Goal: Task Accomplishment & Management: Use online tool/utility

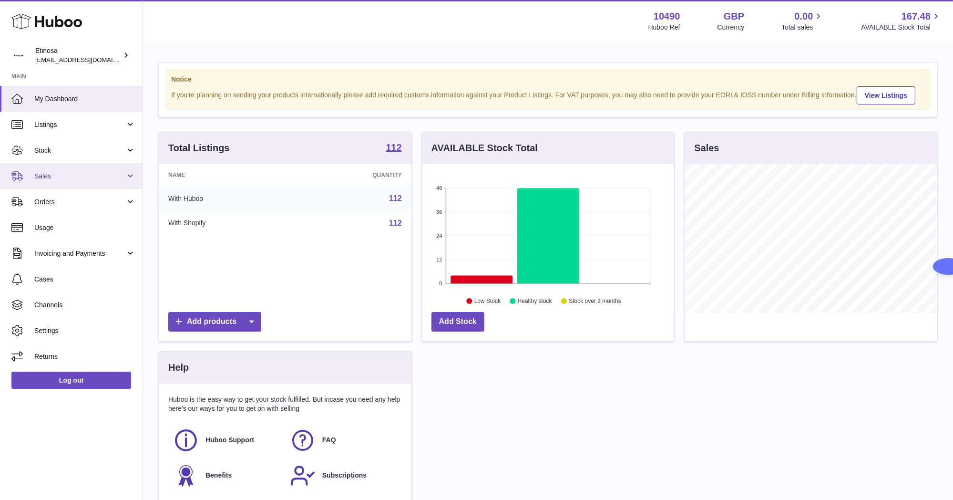
drag, startPoint x: 54, startPoint y: 180, endPoint x: 61, endPoint y: 180, distance: 6.7
click at [54, 180] on span "Sales" at bounding box center [79, 176] width 91 height 9
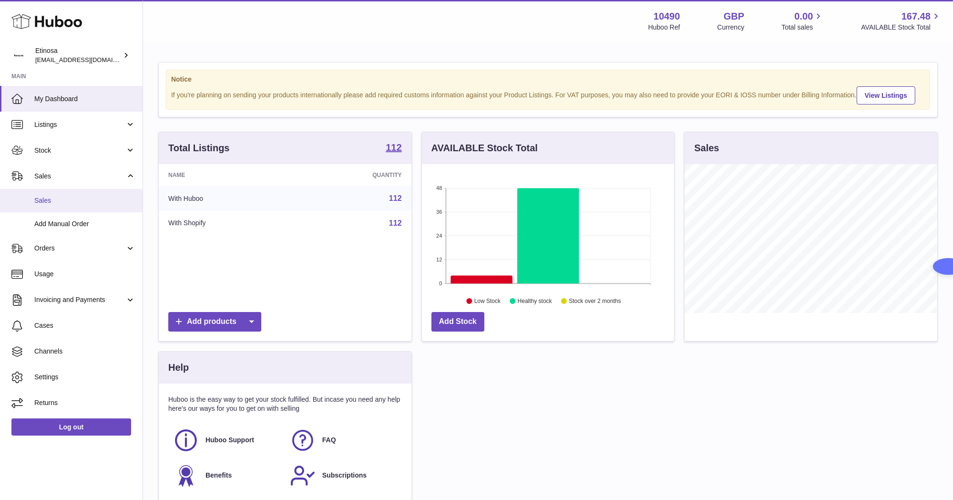
click at [92, 198] on span "Sales" at bounding box center [84, 200] width 101 height 9
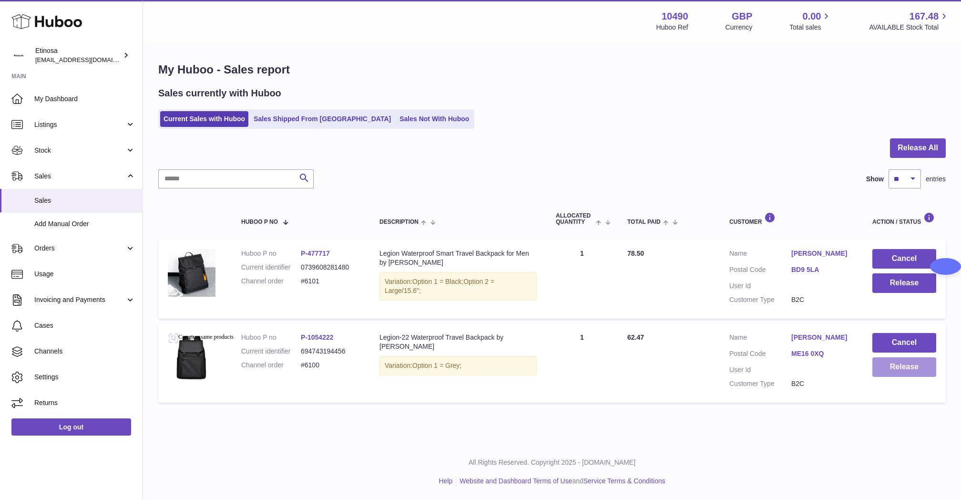
click at [913, 365] on button "Release" at bounding box center [905, 367] width 64 height 20
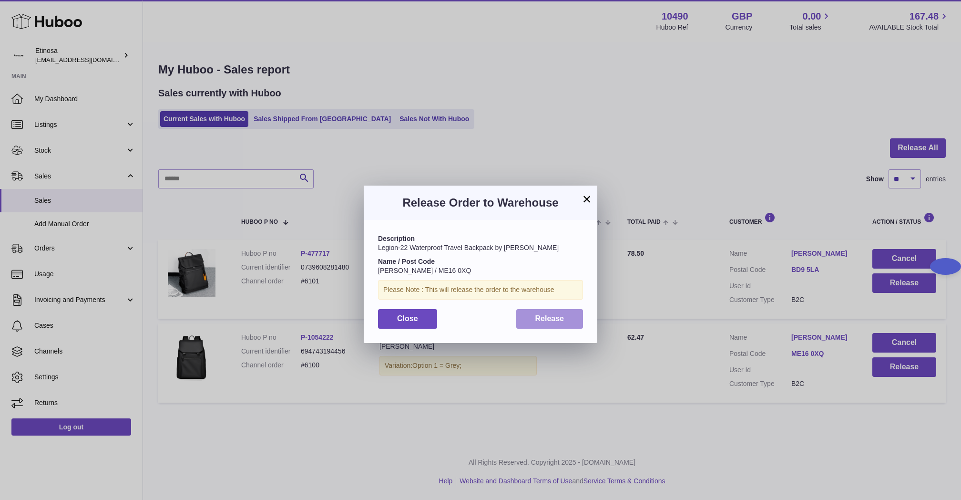
click at [532, 317] on button "Release" at bounding box center [549, 319] width 67 height 20
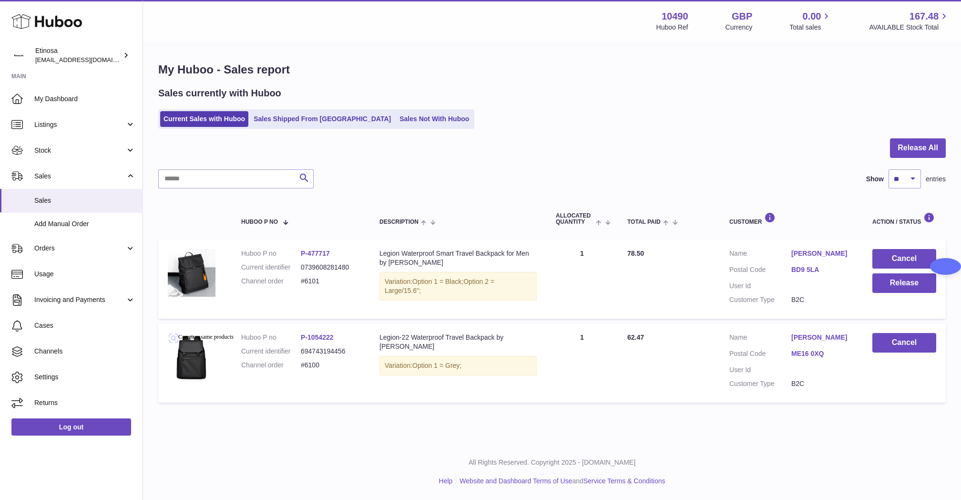
click at [720, 349] on td "Customer Name Jo Whayman Postal Code ME16 0XQ User Id Customer Type B2C" at bounding box center [791, 362] width 143 height 79
click at [914, 451] on div "All Rights Reserved. Copyright 2025 - Huboo.co.uk Help Website and Dashboard Te…" at bounding box center [552, 471] width 818 height 56
click at [896, 286] on button "Release" at bounding box center [905, 283] width 64 height 20
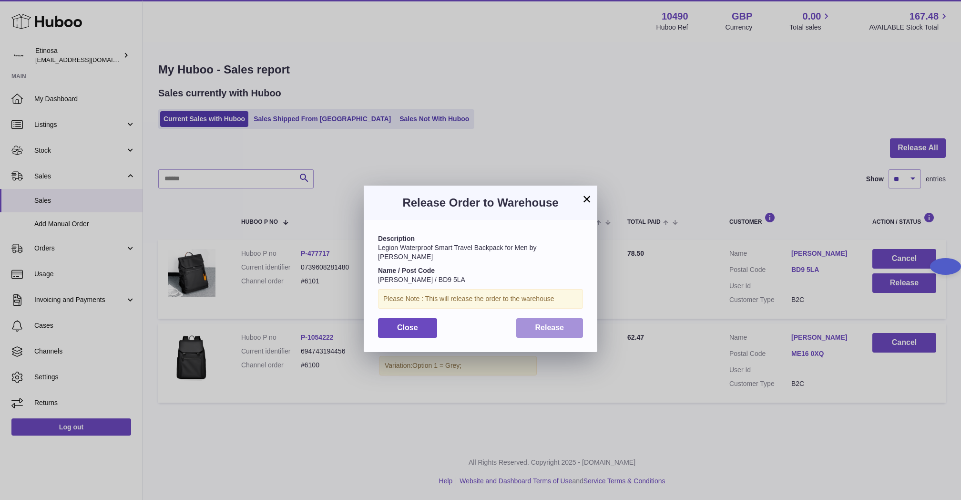
click at [565, 321] on button "Release" at bounding box center [549, 328] width 67 height 20
